Goal: Task Accomplishment & Management: Use online tool/utility

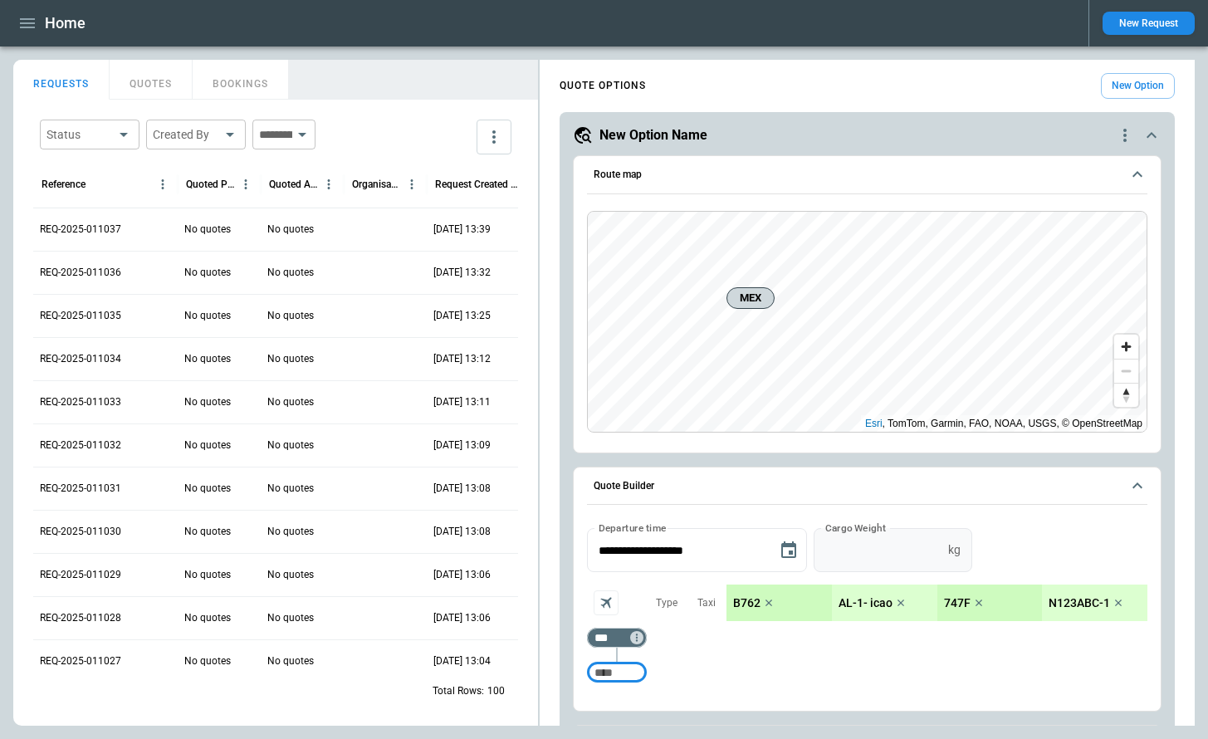
scroll to position [168, 0]
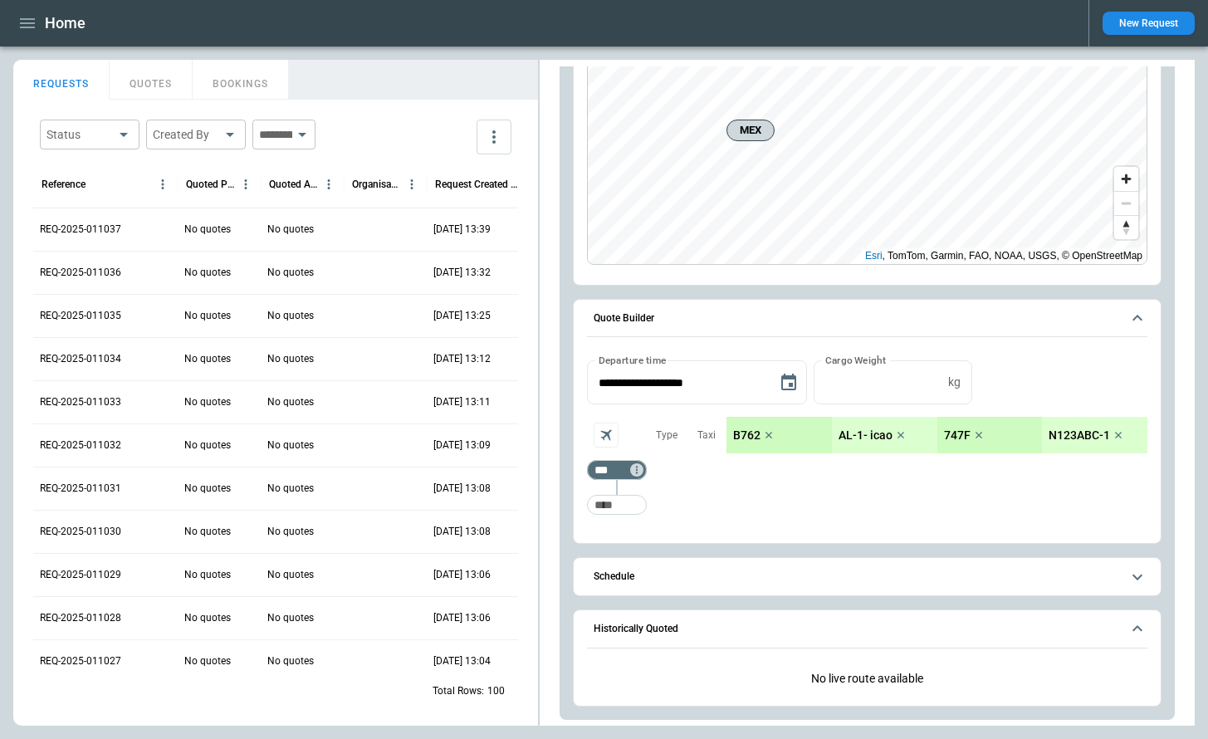
click at [944, 580] on span "Schedule" at bounding box center [857, 576] width 527 height 11
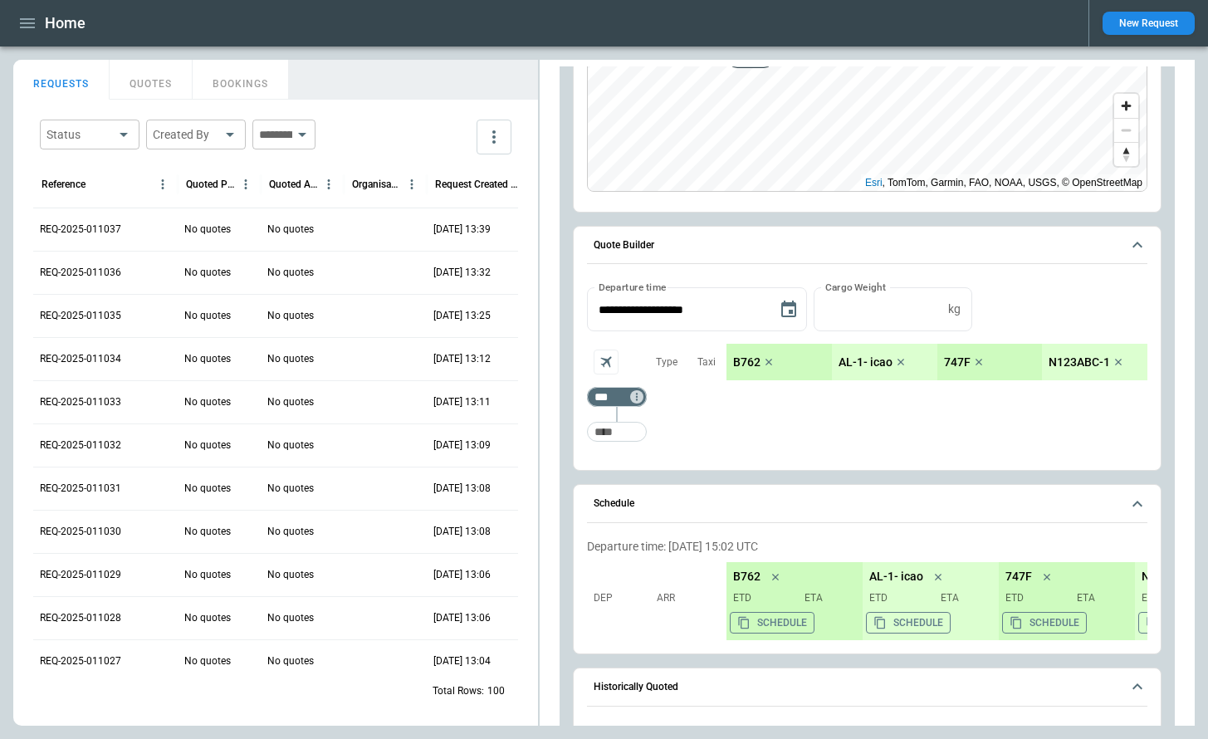
scroll to position [300, 0]
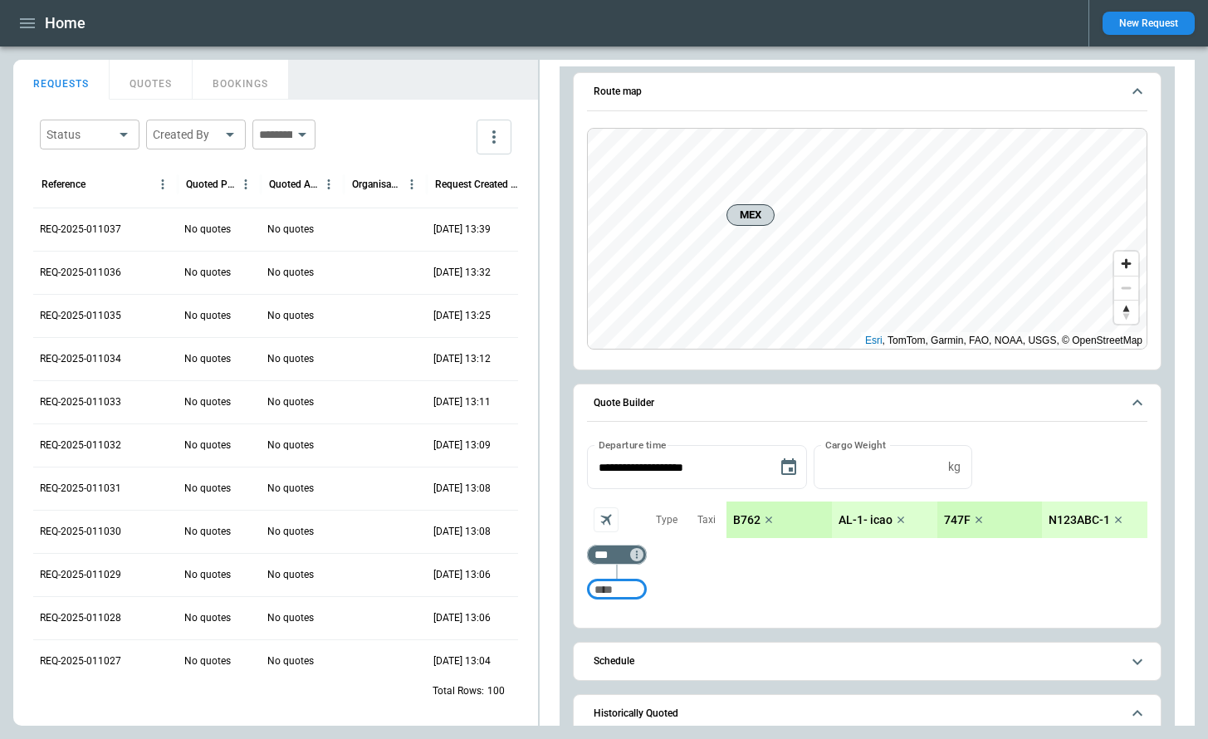
scroll to position [168, 0]
